Goal: Task Accomplishment & Management: Complete application form

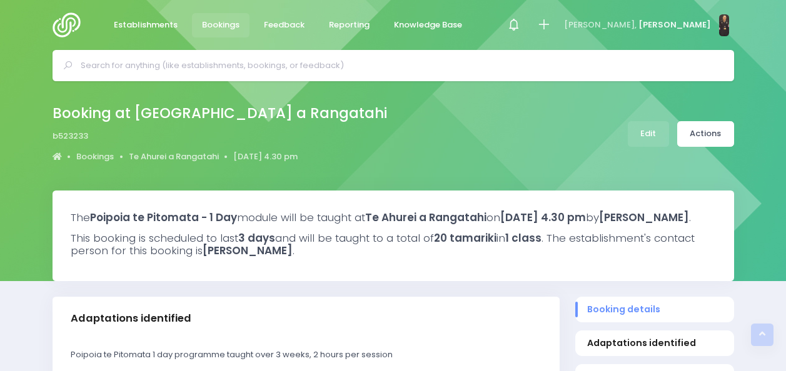
select select "5"
click at [518, 61] on input "text" at bounding box center [399, 65] width 636 height 19
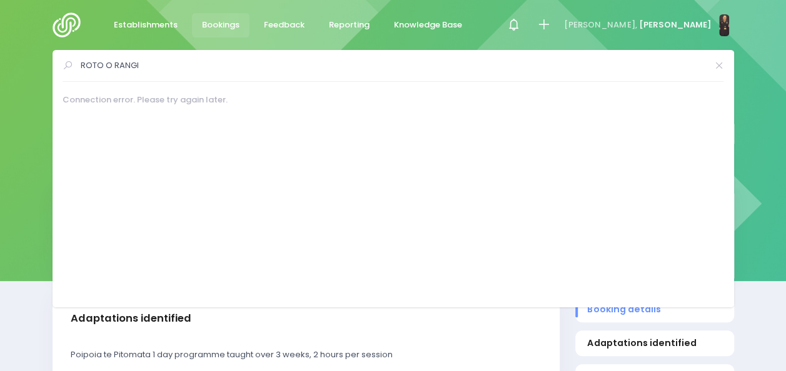
type input "ROTO O RANGI"
click at [160, 23] on span "Establishments" at bounding box center [146, 25] width 64 height 13
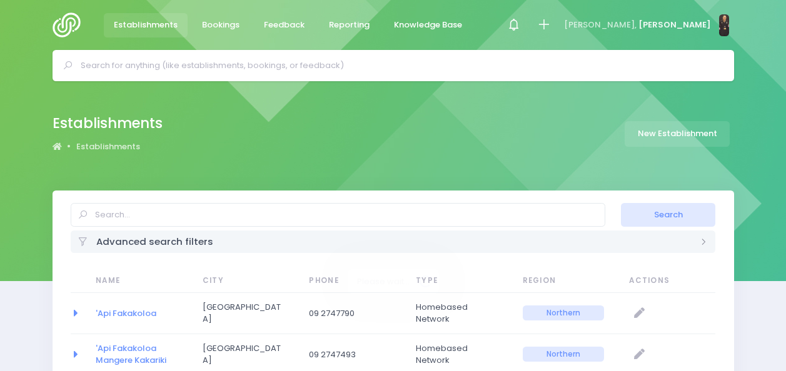
select select "20"
click at [313, 58] on input "text" at bounding box center [399, 65] width 636 height 19
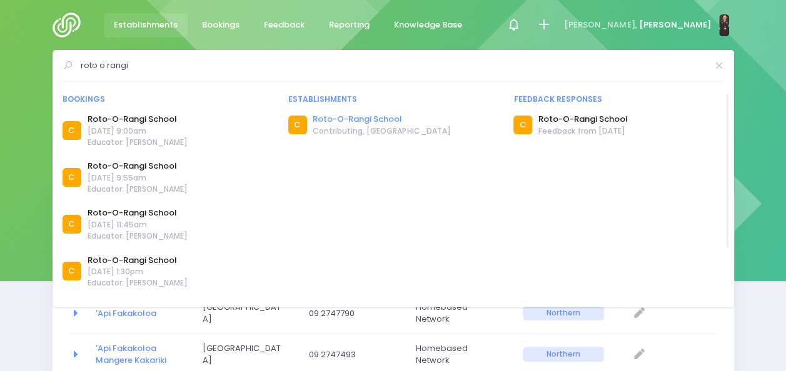
type input "roto o rangi"
click at [346, 118] on link "Roto-O-Rangi School" at bounding box center [382, 119] width 138 height 13
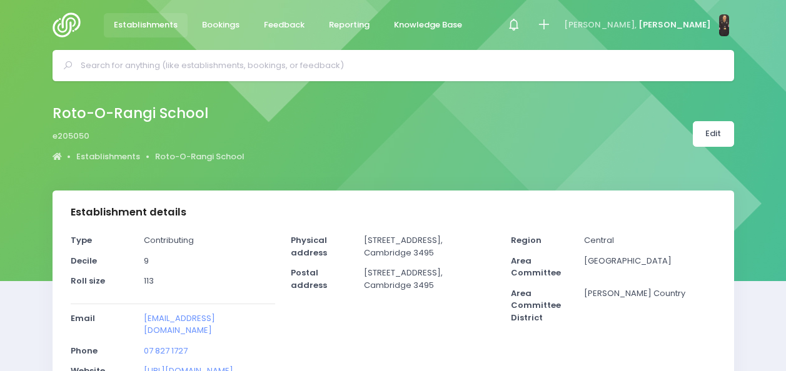
select select "5"
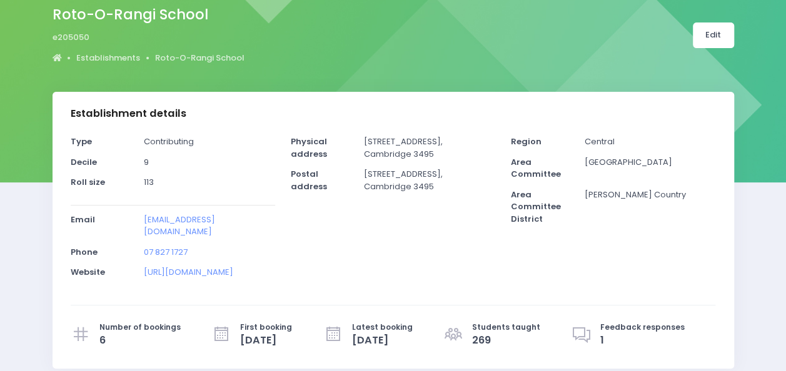
scroll to position [101, 0]
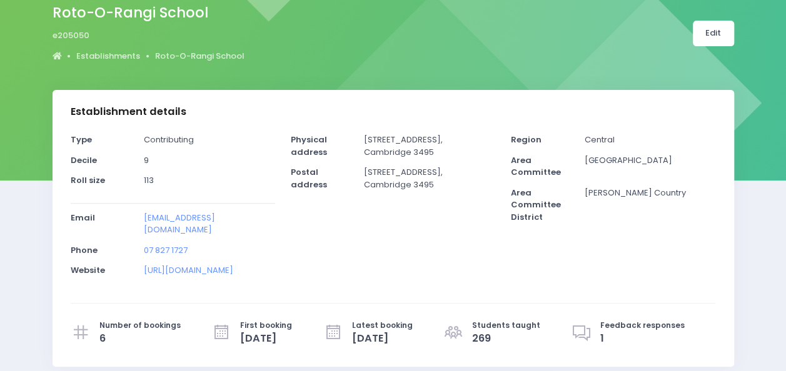
click at [346, 118] on div "Establishment details" at bounding box center [393, 112] width 681 height 44
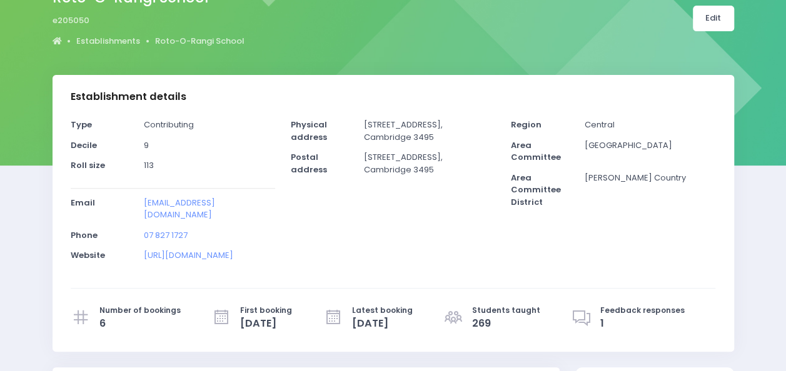
scroll to position [0, 0]
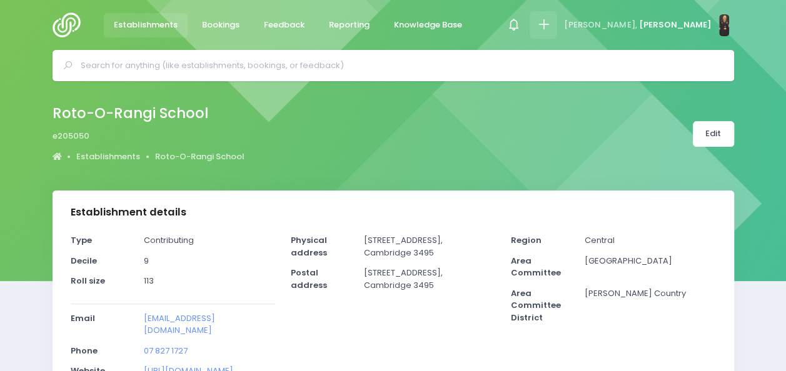
click at [551, 21] on icon at bounding box center [543, 25] width 14 height 14
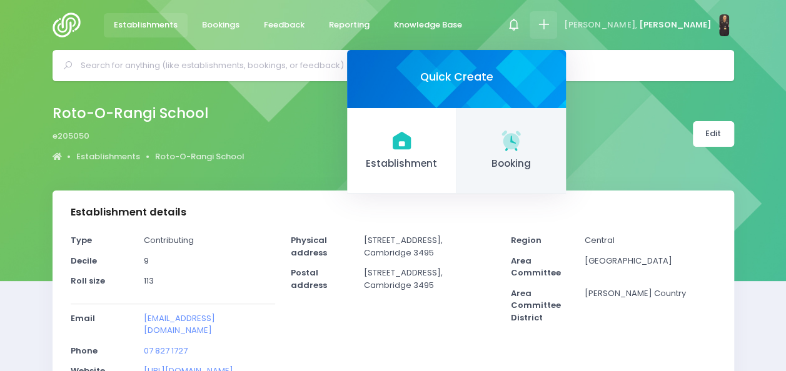
click at [556, 157] on span "Booking" at bounding box center [510, 164] width 89 height 14
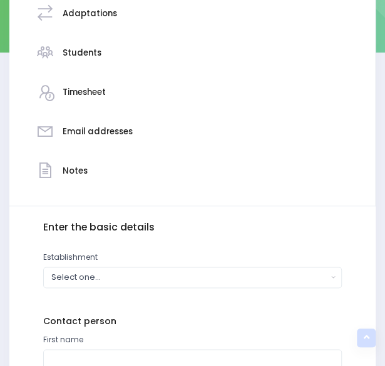
scroll to position [275, 0]
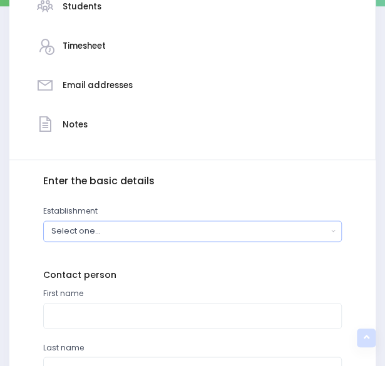
click at [233, 230] on div "Select one..." at bounding box center [189, 231] width 276 height 12
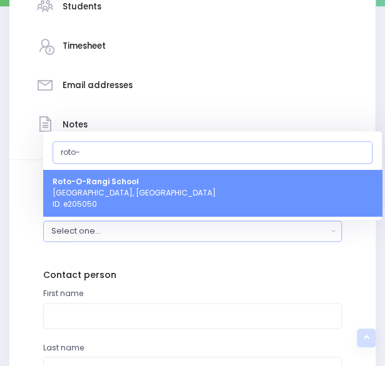
type input "roto-"
click at [219, 188] on link "Roto-[GEOGRAPHIC_DATA] [GEOGRAPHIC_DATA], [GEOGRAPHIC_DATA] ID: e205050" at bounding box center [212, 193] width 338 height 46
select select "205050"
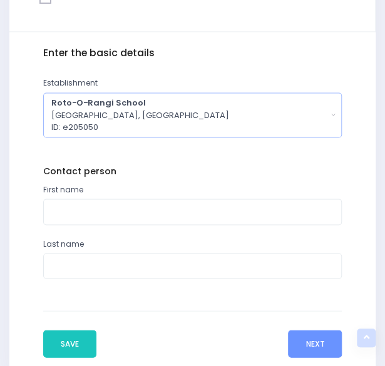
scroll to position [404, 0]
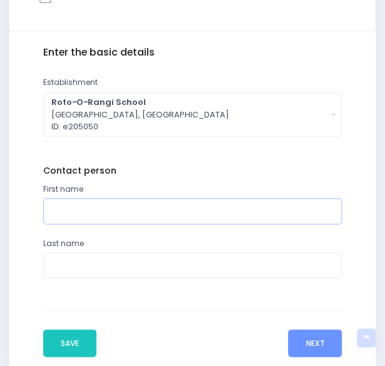
click at [157, 210] on input "text" at bounding box center [192, 211] width 299 height 26
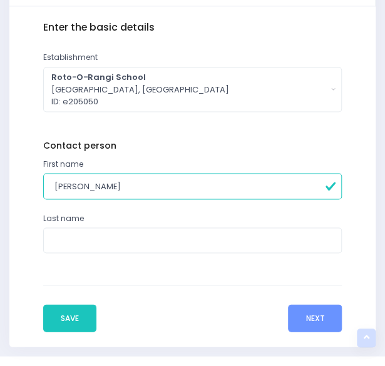
scroll to position [431, 0]
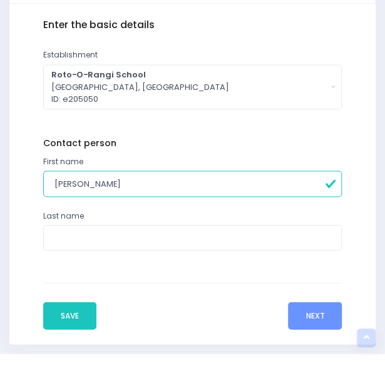
type input "[PERSON_NAME]"
click at [140, 238] on input "text" at bounding box center [192, 238] width 299 height 26
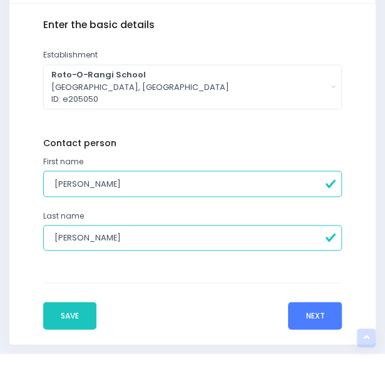
type input "[PERSON_NAME]"
click at [311, 319] on button "Next" at bounding box center [315, 316] width 54 height 28
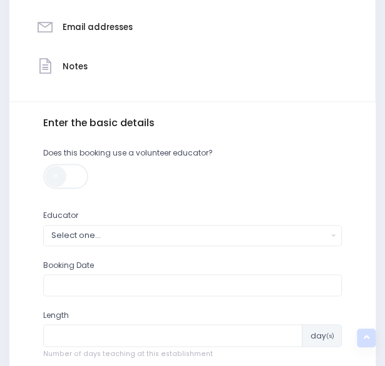
scroll to position [337, 0]
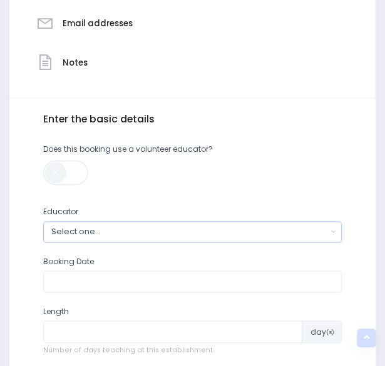
click at [161, 228] on div "Select one..." at bounding box center [189, 232] width 276 height 12
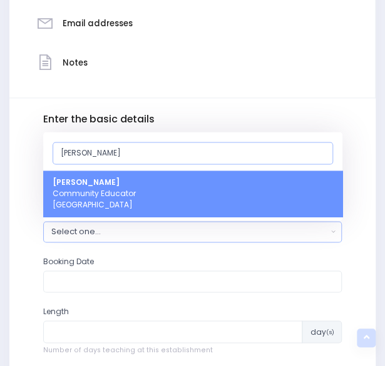
type input "[PERSON_NAME]"
click at [162, 196] on link "[PERSON_NAME] Heta Community Educator [GEOGRAPHIC_DATA]" at bounding box center [192, 194] width 299 height 46
select select "395566"
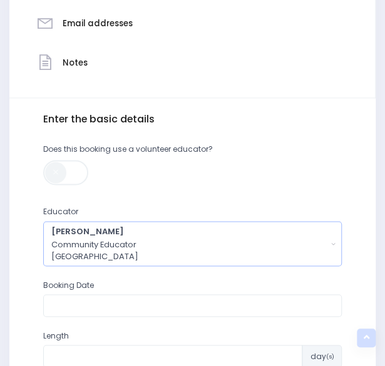
scroll to position [447, 0]
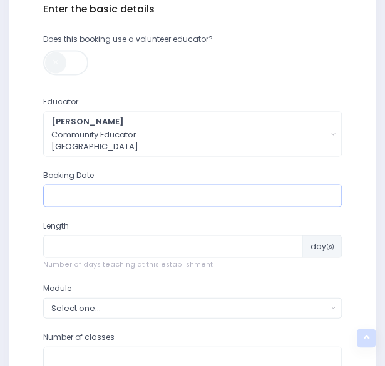
click at [154, 194] on input "text" at bounding box center [192, 195] width 299 height 23
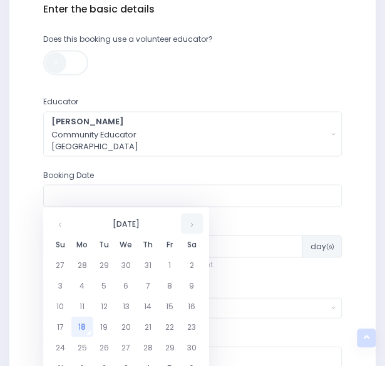
click at [189, 227] on th at bounding box center [192, 223] width 22 height 21
click at [81, 342] on td "24" at bounding box center [82, 347] width 22 height 21
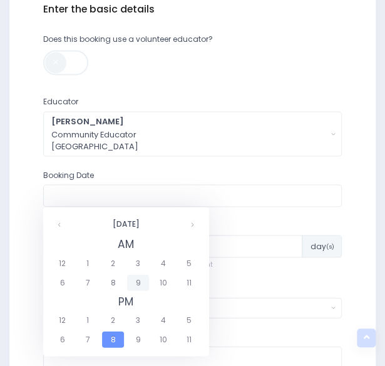
click at [137, 283] on span "9" at bounding box center [138, 282] width 22 height 16
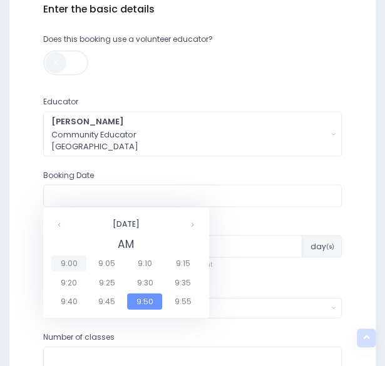
click at [76, 262] on span "9:00" at bounding box center [68, 263] width 35 height 16
type input "[DATE] 09:00 AM"
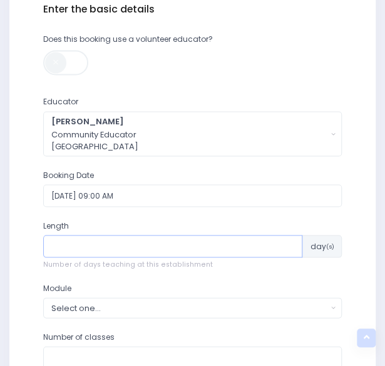
click at [110, 246] on input "number" at bounding box center [172, 246] width 259 height 23
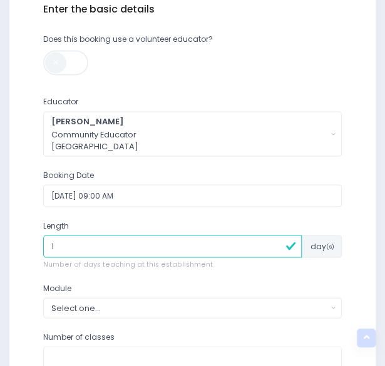
type input "1"
click at [149, 298] on button "Select one..." at bounding box center [192, 308] width 299 height 21
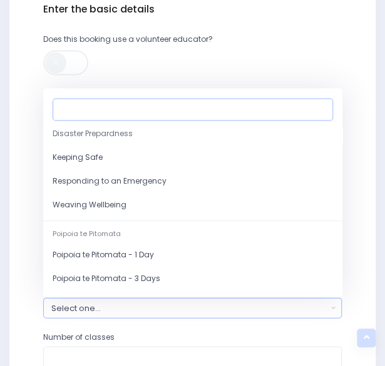
scroll to position [133, 0]
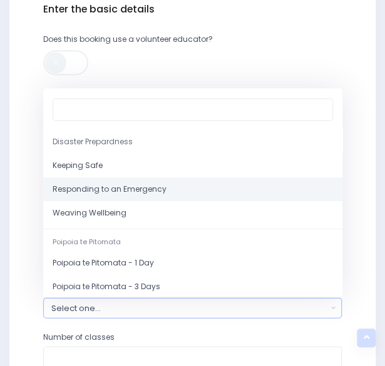
click at [149, 192] on span "Responding to an Emergency" at bounding box center [110, 189] width 114 height 11
select select "Responding to an Emergency"
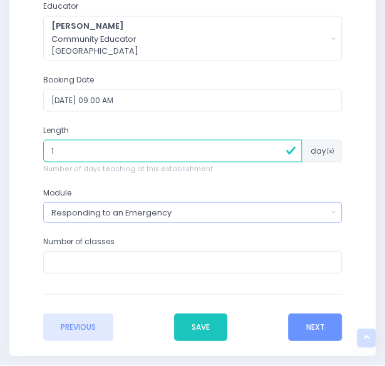
scroll to position [559, 0]
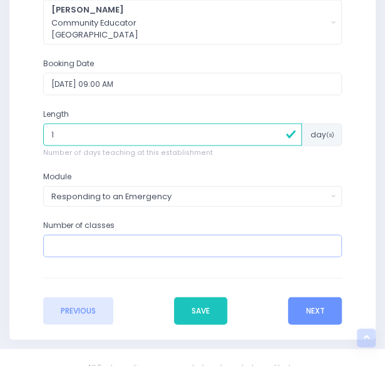
click at [152, 245] on input "number" at bounding box center [192, 245] width 299 height 23
type input "4"
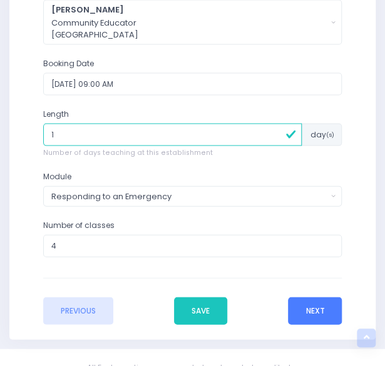
click at [313, 312] on button "Next" at bounding box center [315, 311] width 54 height 28
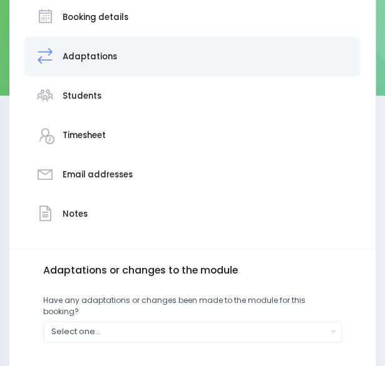
scroll to position [186, 0]
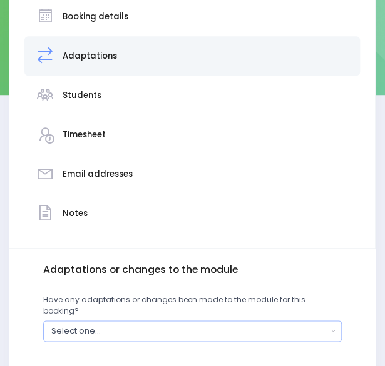
click at [274, 325] on div "Select one..." at bounding box center [189, 331] width 276 height 12
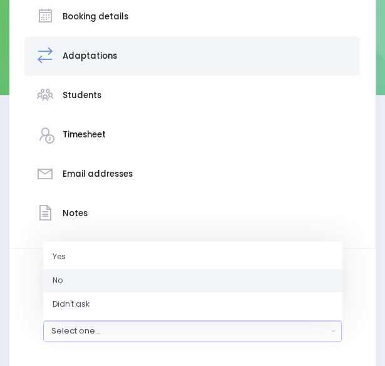
click at [270, 269] on link "No" at bounding box center [192, 281] width 299 height 24
select select "No"
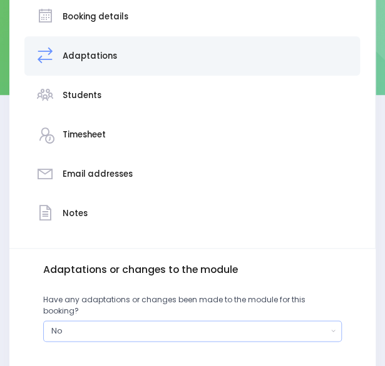
scroll to position [301, 0]
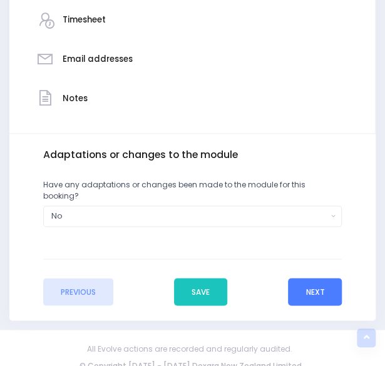
click at [318, 278] on button "Next" at bounding box center [315, 292] width 54 height 28
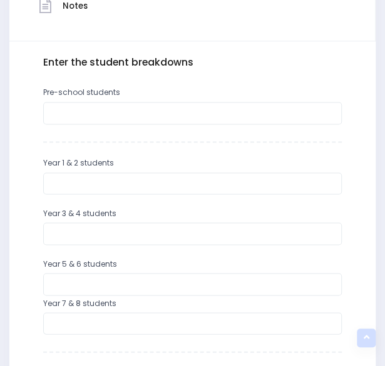
scroll to position [395, 0]
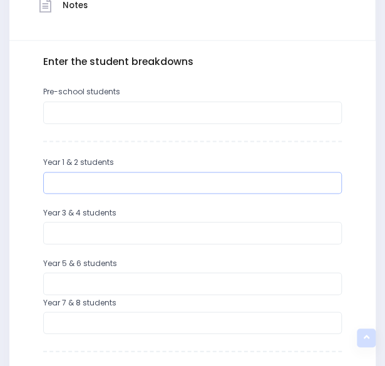
click at [144, 184] on input "number" at bounding box center [192, 183] width 299 height 23
click at [115, 229] on input "number" at bounding box center [192, 233] width 299 height 23
click at [113, 188] on input "12" at bounding box center [192, 183] width 299 height 23
type input "1"
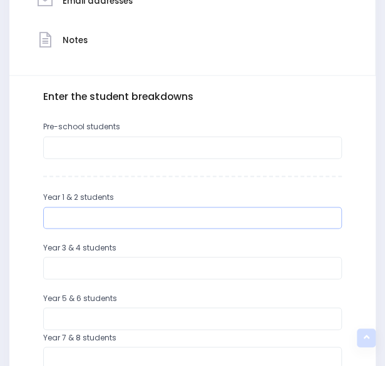
scroll to position [355, 0]
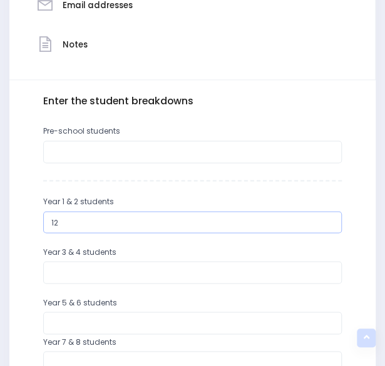
type input "1"
type input "33"
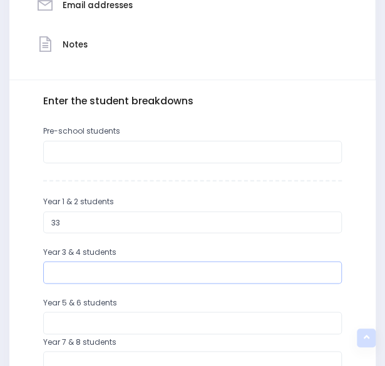
click at [100, 278] on input "number" at bounding box center [192, 272] width 299 height 23
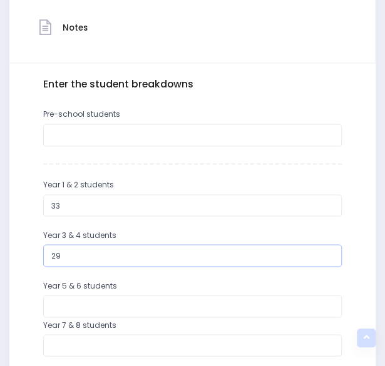
scroll to position [378, 0]
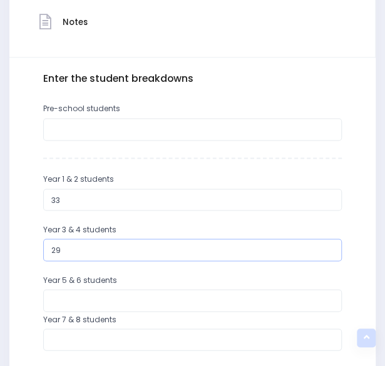
type input "29"
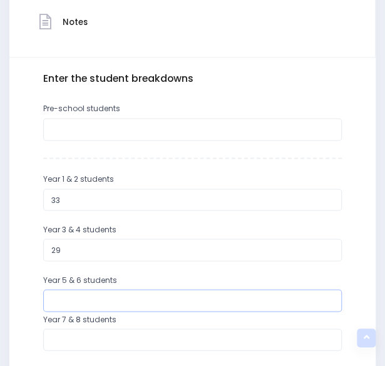
click at [89, 299] on input "number" at bounding box center [192, 300] width 299 height 23
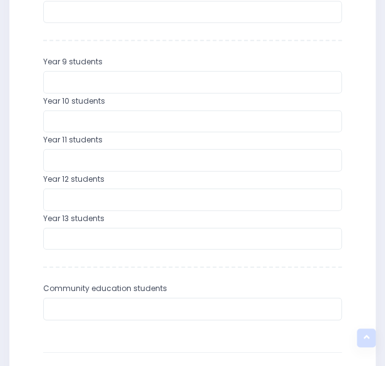
scroll to position [810, 0]
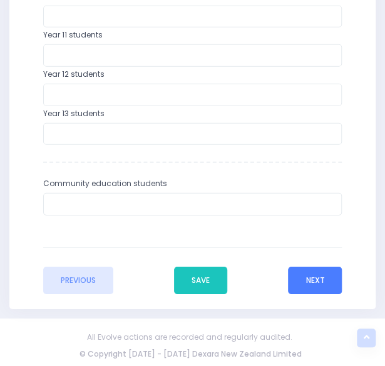
type input "24"
click at [313, 285] on button "Next" at bounding box center [315, 281] width 54 height 28
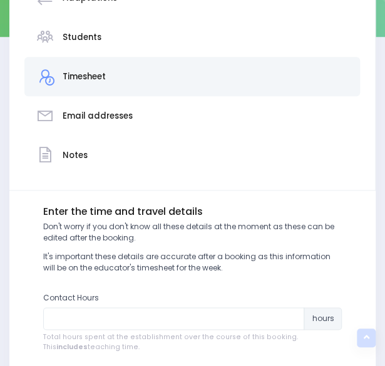
scroll to position [365, 0]
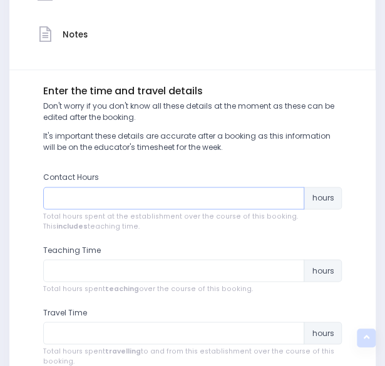
click at [219, 199] on input "number" at bounding box center [173, 198] width 261 height 23
type input "6"
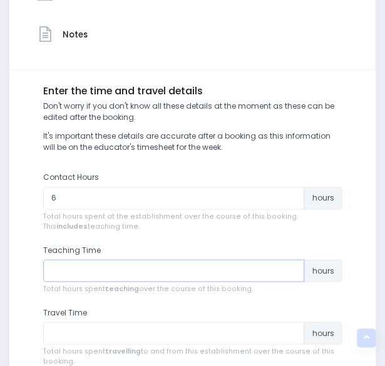
click at [160, 278] on input "number" at bounding box center [173, 270] width 261 height 23
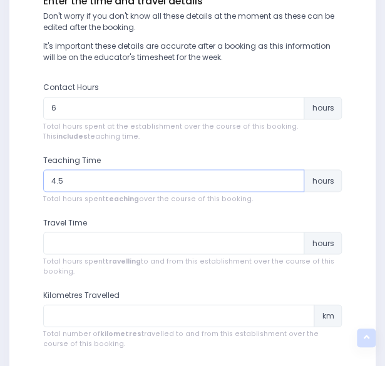
scroll to position [456, 0]
type input "4.5"
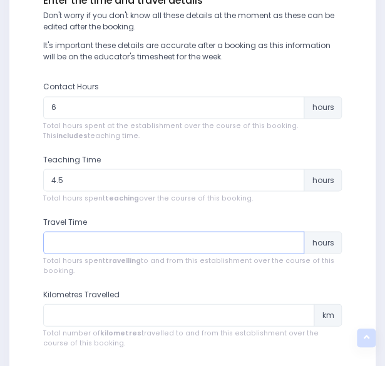
click at [164, 244] on input "number" at bounding box center [173, 242] width 261 height 23
click at [162, 242] on input "number" at bounding box center [173, 242] width 261 height 23
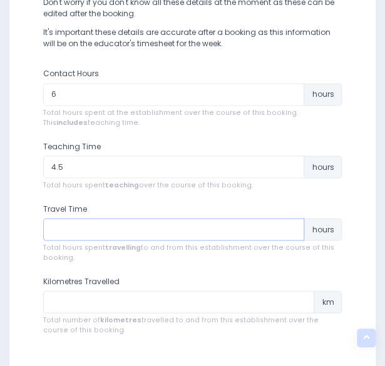
scroll to position [470, 0]
type input ".40"
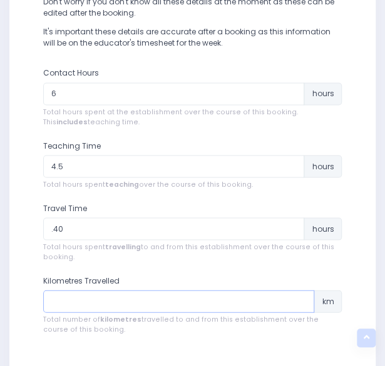
click at [73, 303] on input "number" at bounding box center [178, 301] width 271 height 23
click at [73, 303] on input "43" at bounding box center [178, 301] width 271 height 23
type input "4"
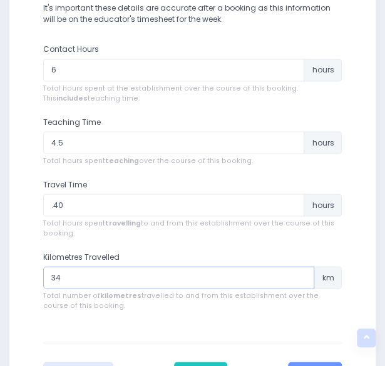
scroll to position [493, 0]
type input "34"
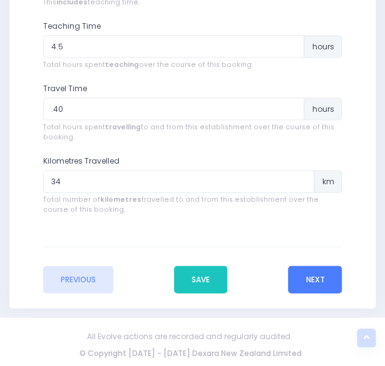
click at [300, 278] on button "Next" at bounding box center [315, 280] width 54 height 28
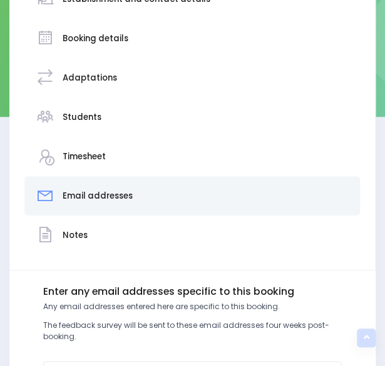
scroll to position [349, 0]
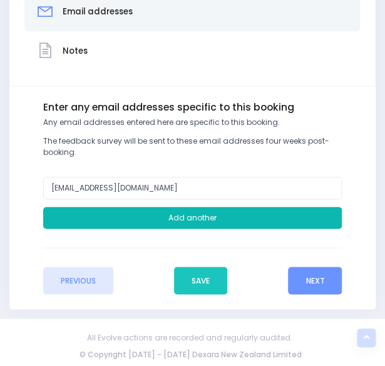
click at [185, 212] on button "Add another" at bounding box center [192, 218] width 299 height 23
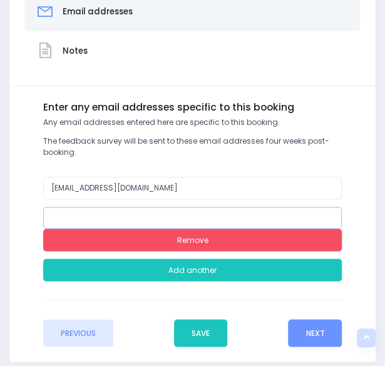
click at [179, 218] on input "email" at bounding box center [192, 218] width 299 height 23
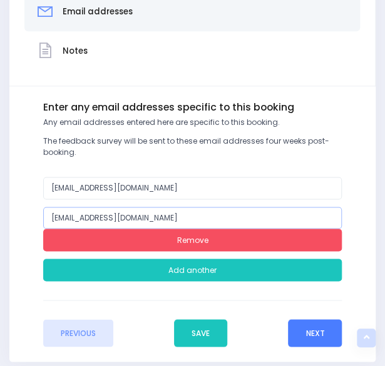
type input "[EMAIL_ADDRESS][DOMAIN_NAME]"
click at [318, 332] on button "Next" at bounding box center [315, 333] width 54 height 28
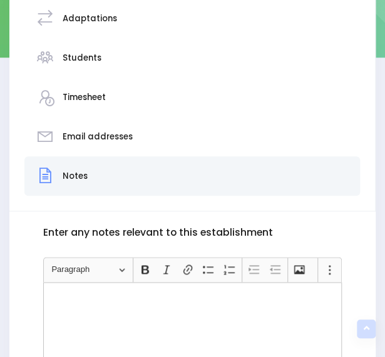
scroll to position [393, 0]
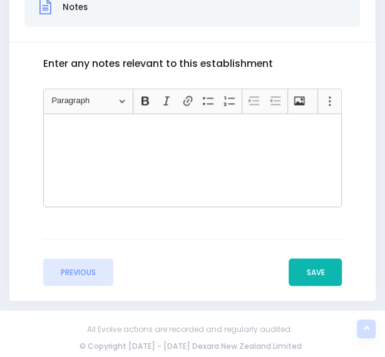
click at [325, 273] on button "Save" at bounding box center [314, 272] width 53 height 28
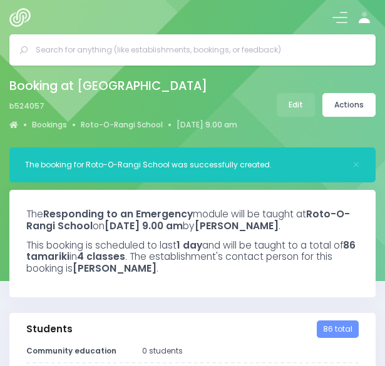
select select "5"
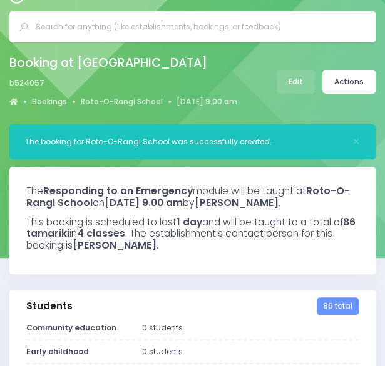
scroll to position [29, 0]
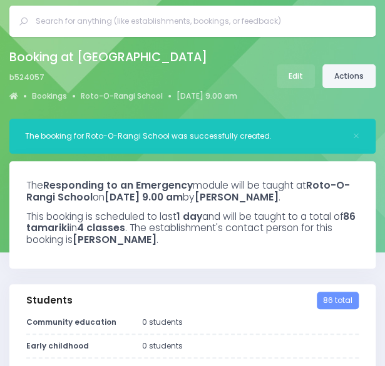
click at [346, 81] on link "Actions" at bounding box center [348, 76] width 53 height 24
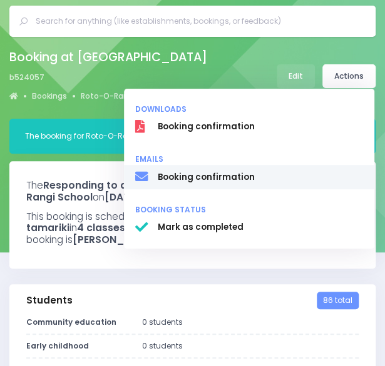
click at [255, 182] on span "Booking confirmation" at bounding box center [260, 177] width 205 height 13
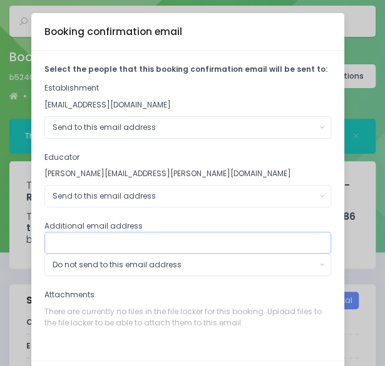
click at [119, 242] on input "text" at bounding box center [187, 243] width 286 height 23
type input "[EMAIL_ADDRESS][DOMAIN_NAME]"
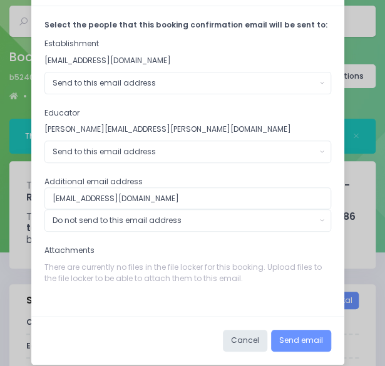
scroll to position [45, 0]
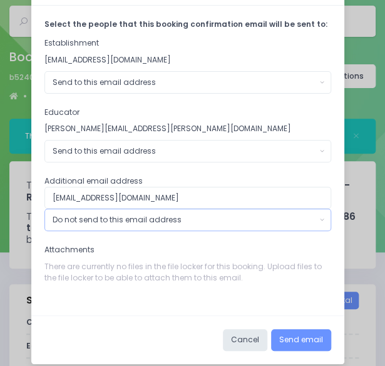
click at [253, 217] on div "Do not send to this email address" at bounding box center [184, 219] width 263 height 11
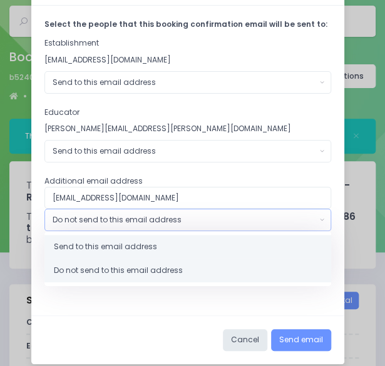
click at [221, 251] on link "Send to this email address" at bounding box center [187, 247] width 286 height 24
select select "send"
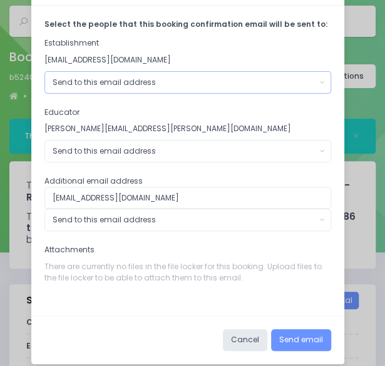
click at [269, 81] on div "Send to this email address" at bounding box center [184, 82] width 263 height 11
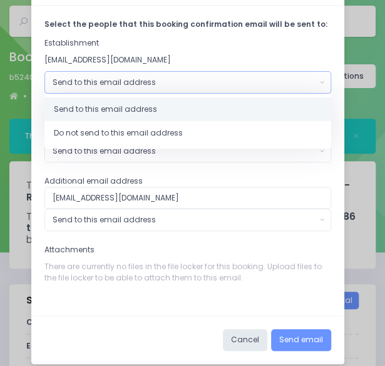
click at [171, 244] on div "Attachments There are currently no files in the file locker for this booking. U…" at bounding box center [187, 266] width 286 height 45
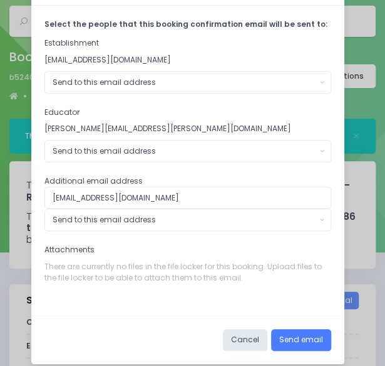
click at [289, 333] on button "Send email" at bounding box center [301, 340] width 60 height 23
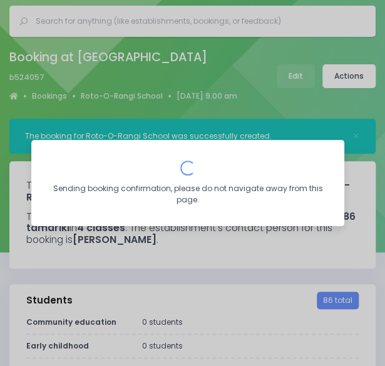
scroll to position [0, 0]
